Goal: Find specific page/section: Find specific page/section

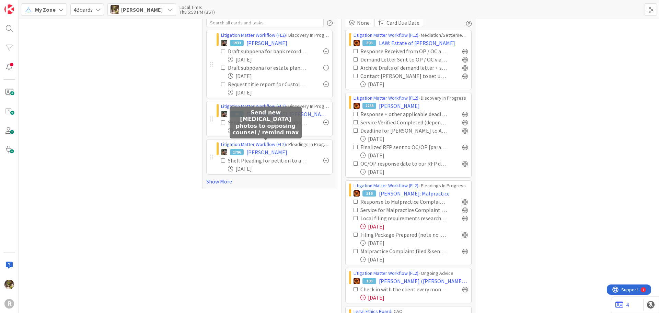
scroll to position [34, 0]
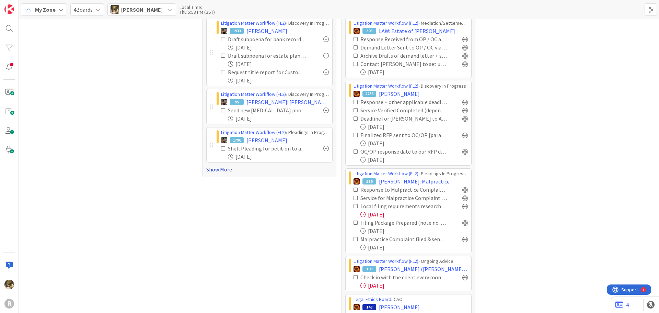
click at [216, 168] on link "Show More" at bounding box center [269, 169] width 126 height 8
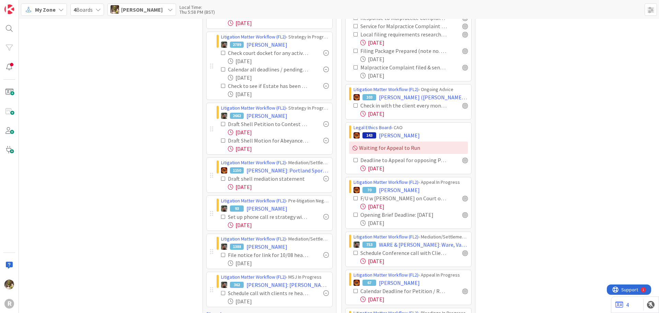
scroll to position [274, 0]
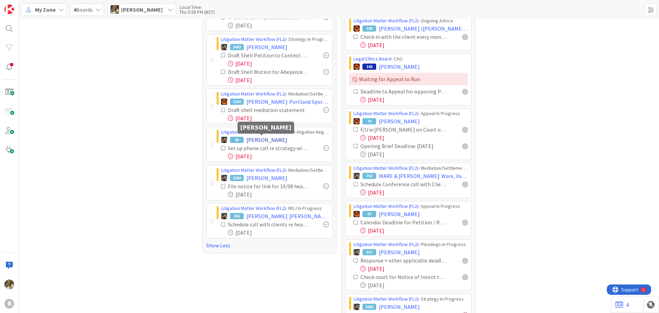
click at [271, 141] on span "[PERSON_NAME]" at bounding box center [266, 140] width 41 height 8
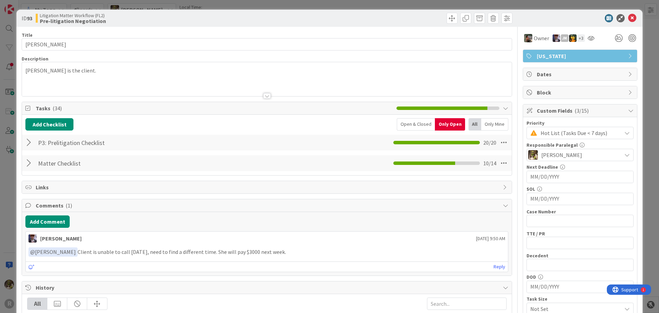
click at [484, 125] on div "Only Mine" at bounding box center [494, 124] width 27 height 12
click at [467, 123] on div "All" at bounding box center [473, 124] width 12 height 12
click at [411, 123] on div "Open & Closed" at bounding box center [416, 124] width 38 height 12
click at [444, 122] on div "Only Open" at bounding box center [450, 124] width 29 height 12
click at [33, 159] on div at bounding box center [29, 163] width 9 height 12
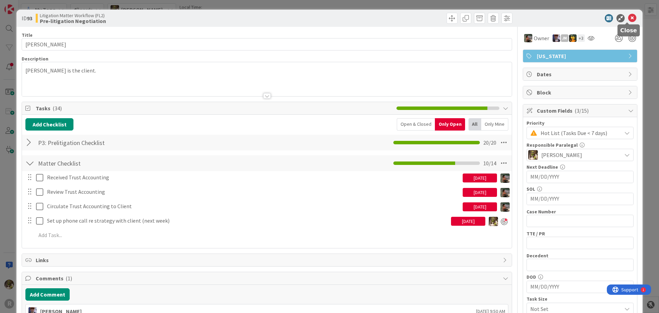
click at [628, 17] on icon at bounding box center [632, 18] width 8 height 8
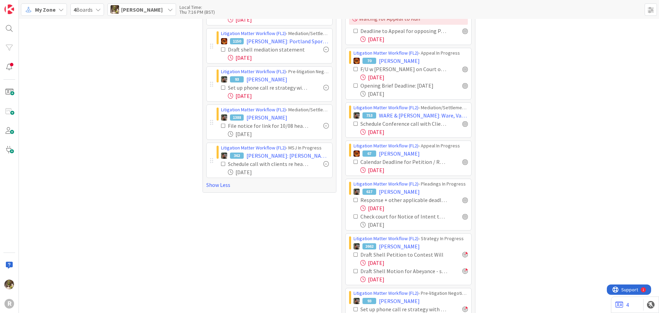
scroll to position [343, 0]
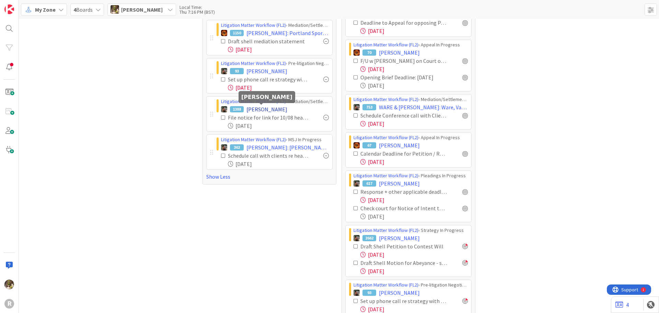
drag, startPoint x: 271, startPoint y: 112, endPoint x: 263, endPoint y: 106, distance: 9.8
click at [263, 106] on span "[PERSON_NAME]" at bounding box center [266, 109] width 41 height 8
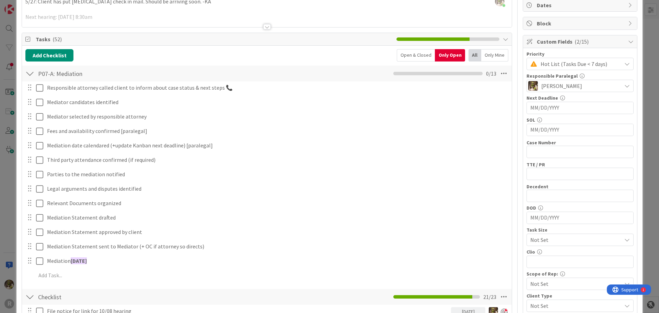
scroll to position [69, 0]
click at [32, 73] on div at bounding box center [29, 74] width 9 height 12
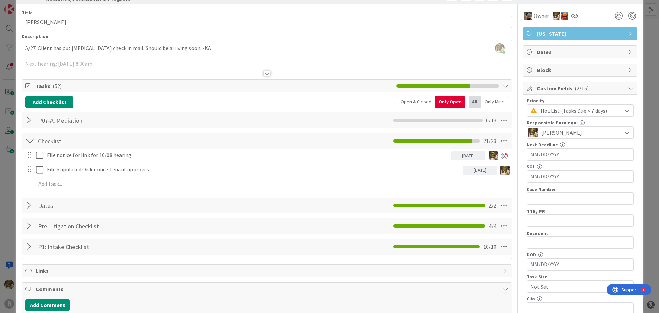
scroll to position [34, 0]
